Goal: Information Seeking & Learning: Learn about a topic

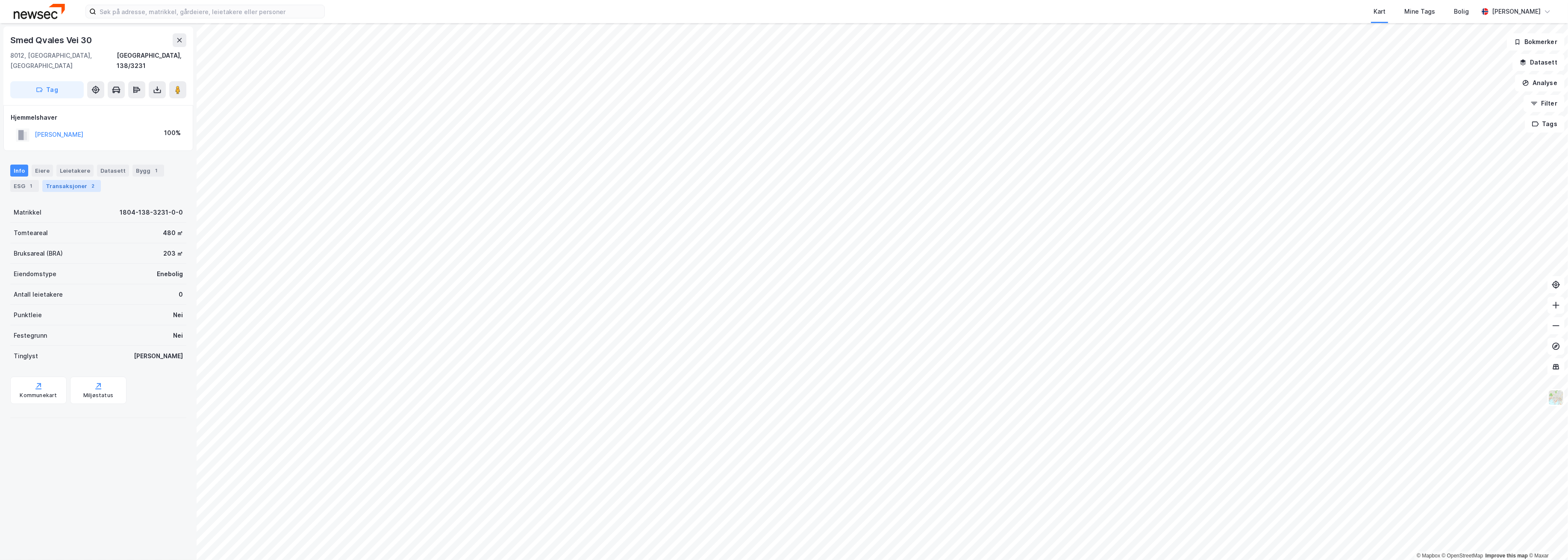
click at [71, 180] on div "Transaksjoner 2" at bounding box center [72, 186] width 58 height 12
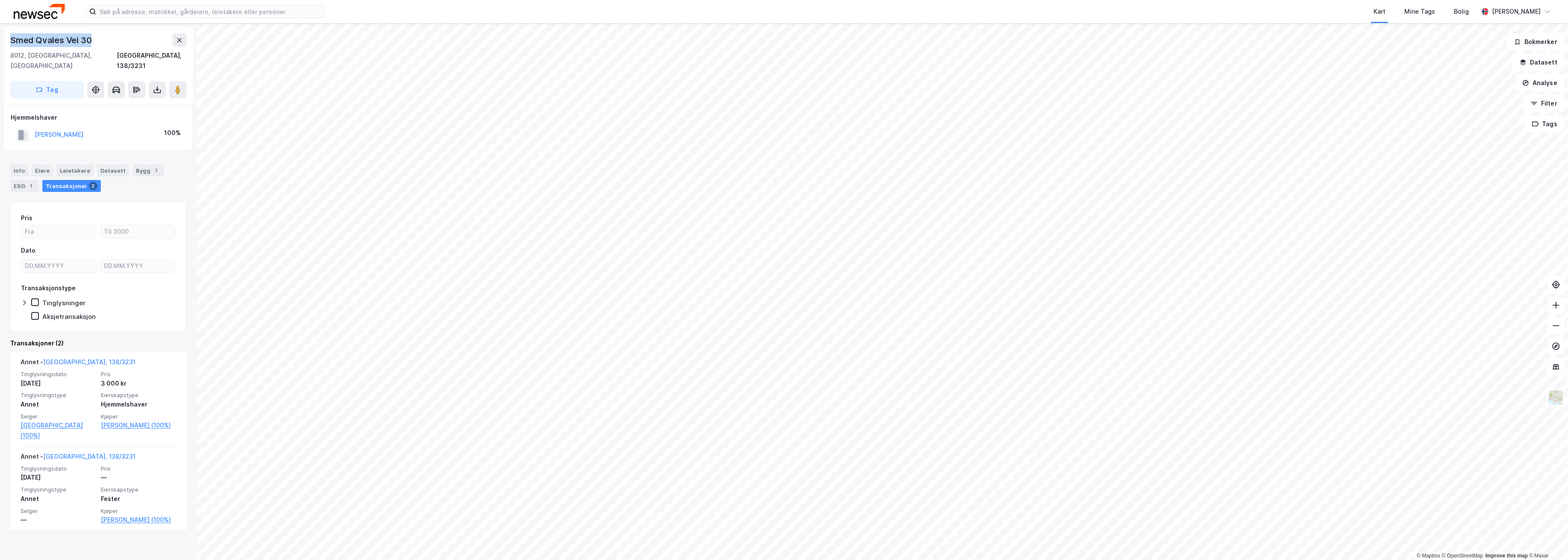
drag, startPoint x: 98, startPoint y: 36, endPoint x: 9, endPoint y: 37, distance: 89.0
click at [9, 37] on div "Smed Qvales [STREET_ADDRESS]" at bounding box center [99, 66] width 190 height 79
copy div "Smed Qvales Vei 30"
